Goal: Navigation & Orientation: Find specific page/section

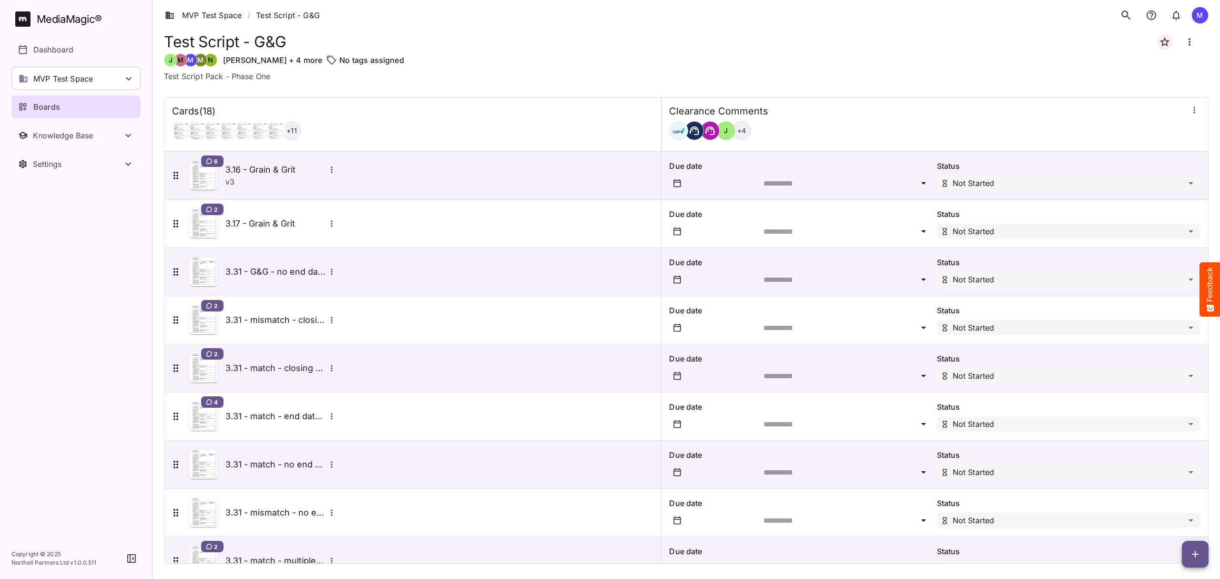
scroll to position [466, 0]
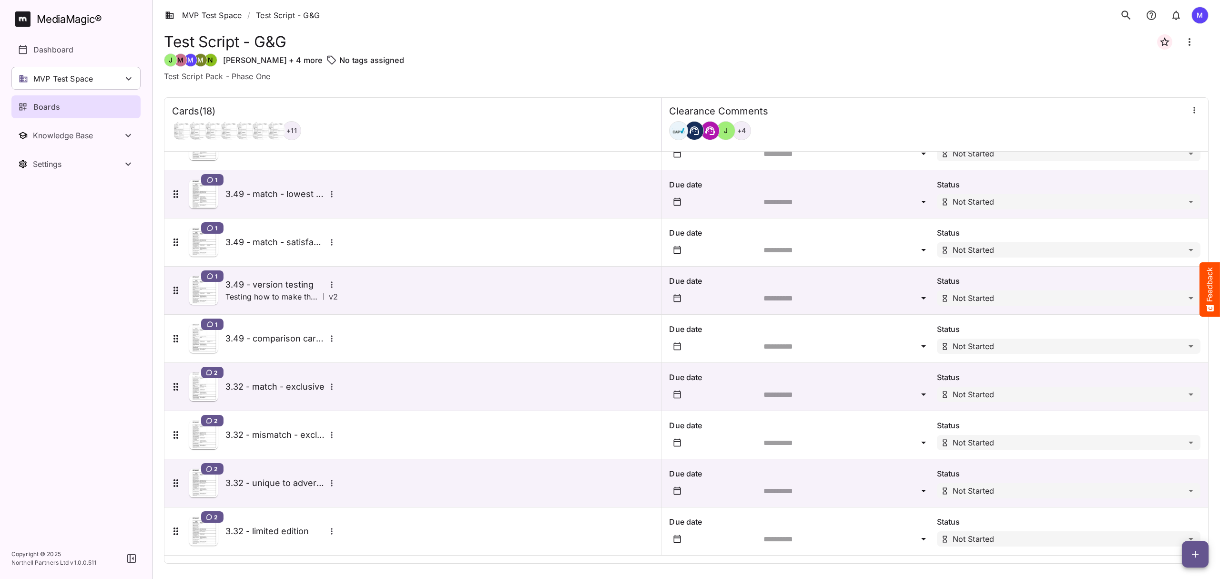
click at [105, 327] on nav "MediaMagic ® Dashboard MVP Test Space Jo Clearcast [PERSON_NAME] test MVP Test …" at bounding box center [76, 269] width 152 height 538
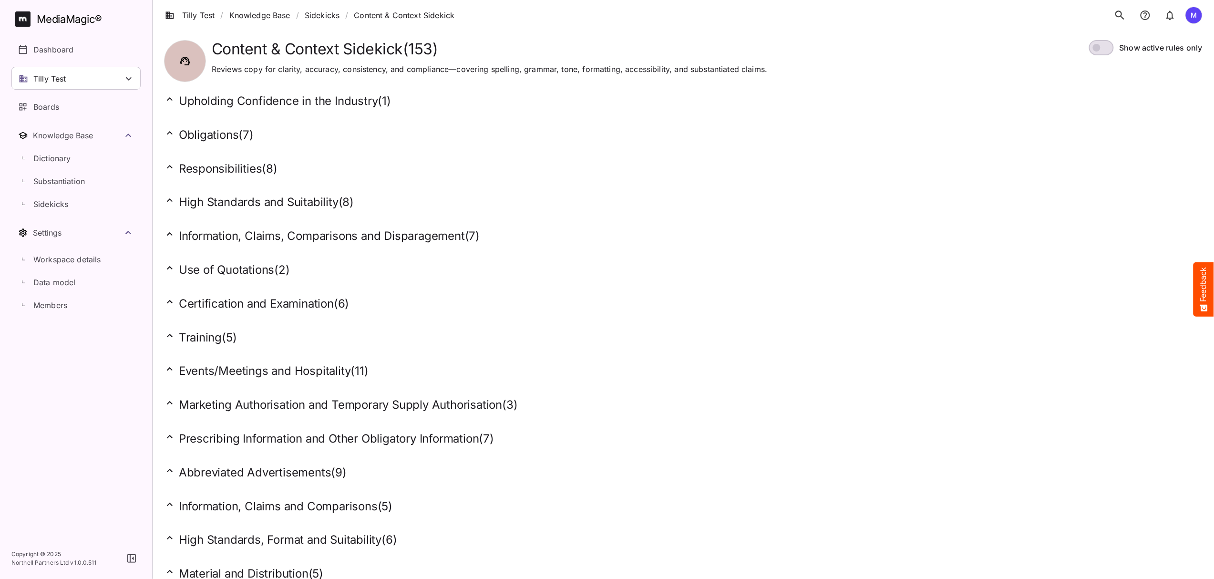
click at [66, 23] on div "MediaMagic ®" at bounding box center [69, 19] width 65 height 16
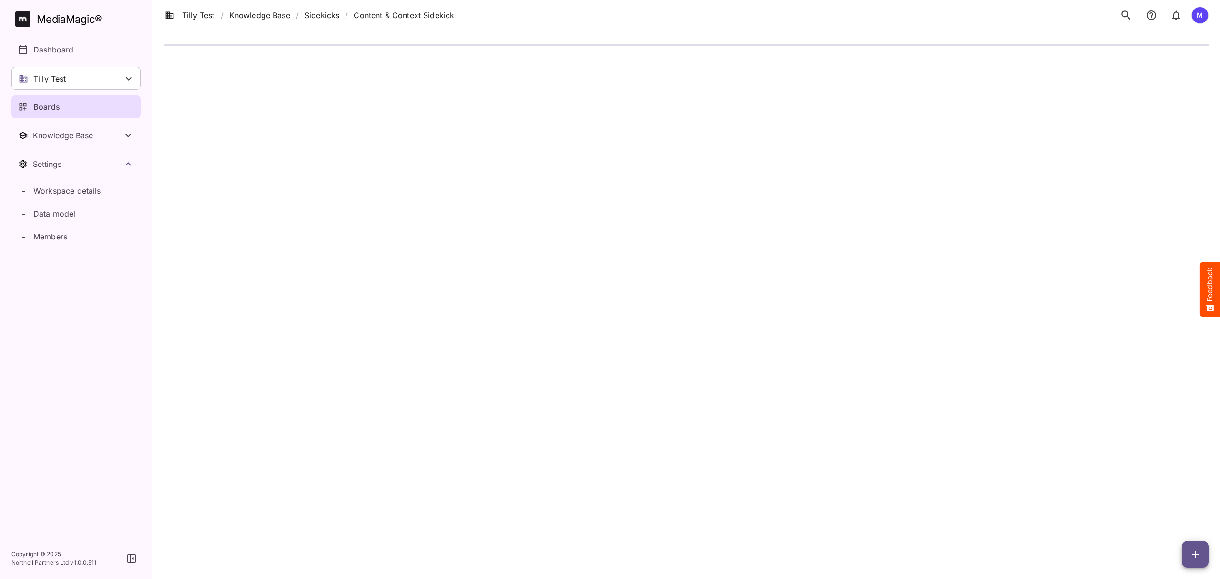
click at [88, 104] on div "Boards" at bounding box center [76, 106] width 117 height 11
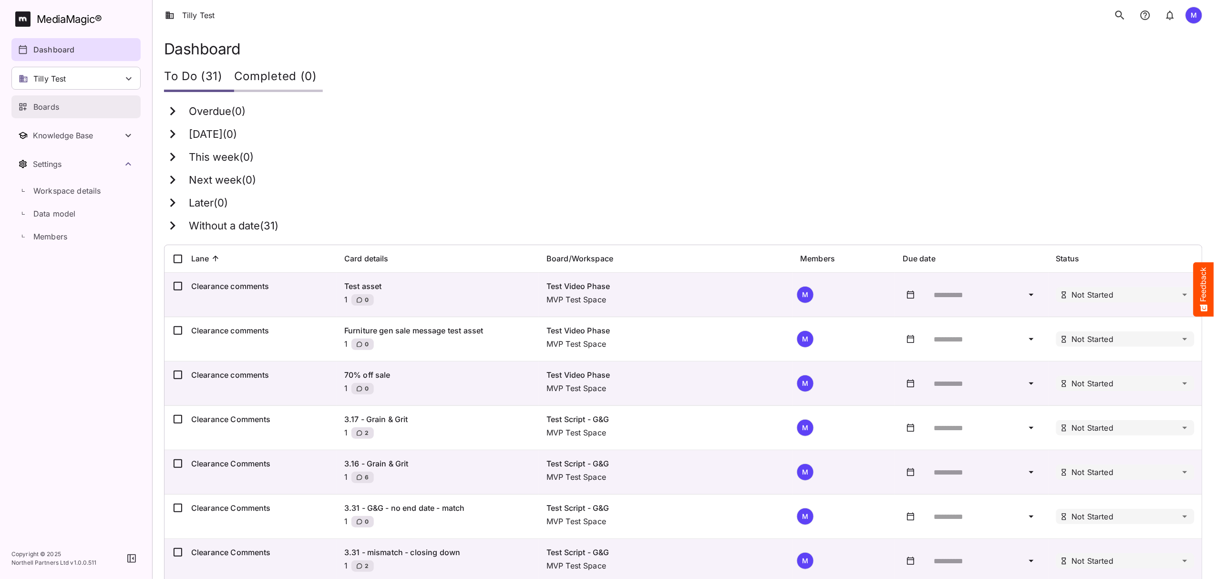
click at [58, 103] on p "Boards" at bounding box center [46, 106] width 26 height 11
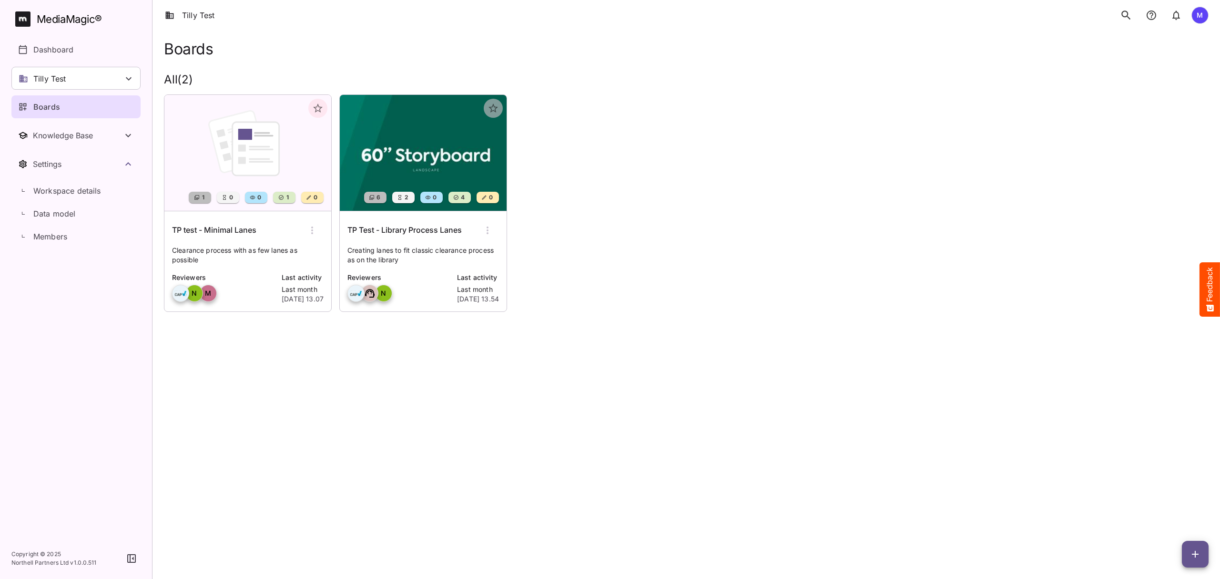
click at [88, 68] on div "Tilly Test" at bounding box center [75, 78] width 129 height 23
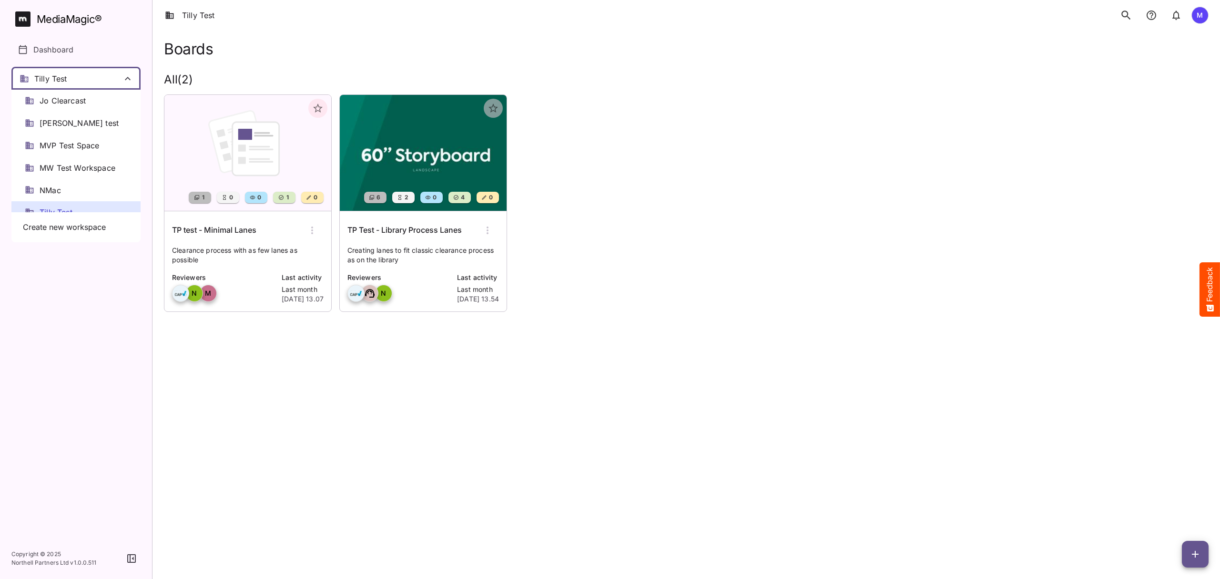
click at [94, 151] on div "MVP Test Space" at bounding box center [75, 145] width 129 height 22
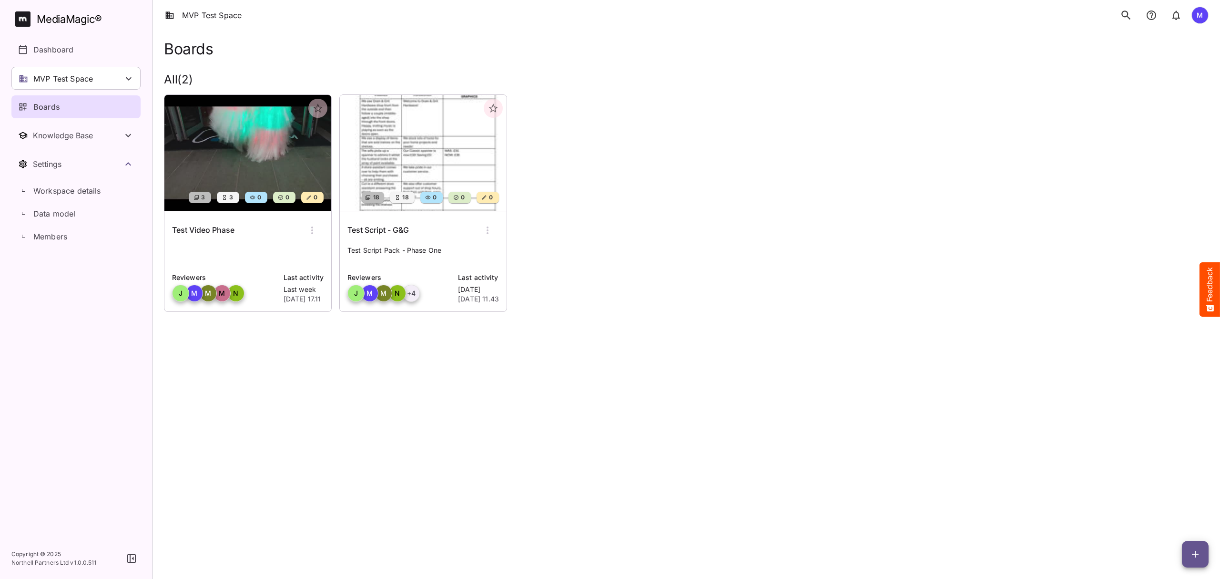
click at [440, 157] on img at bounding box center [423, 153] width 167 height 116
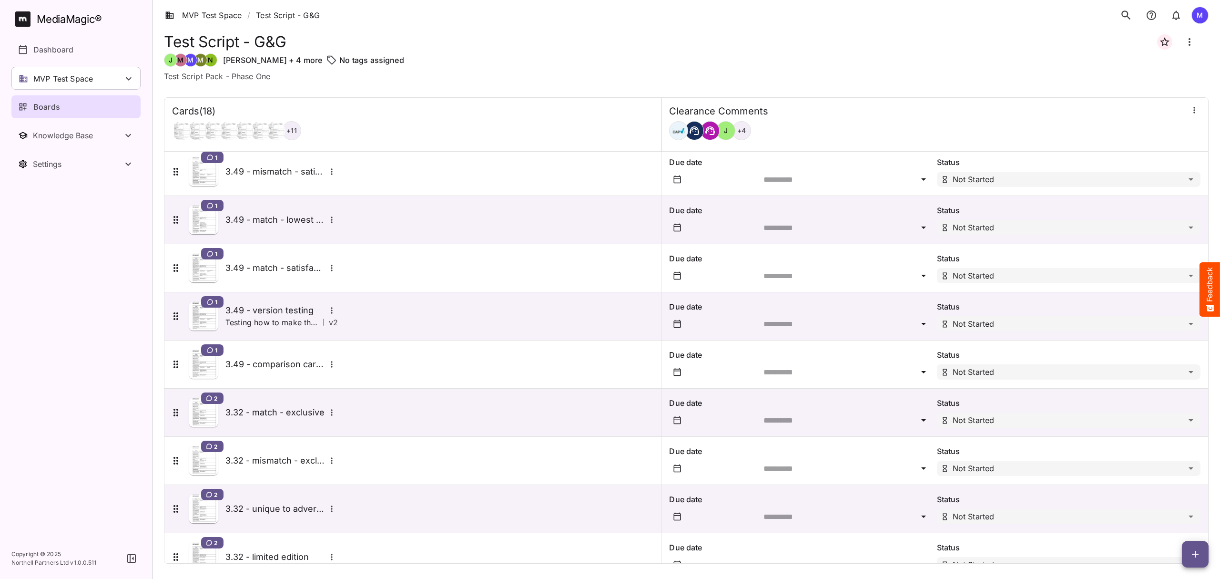
scroll to position [466, 0]
